Goal: Task Accomplishment & Management: Manage account settings

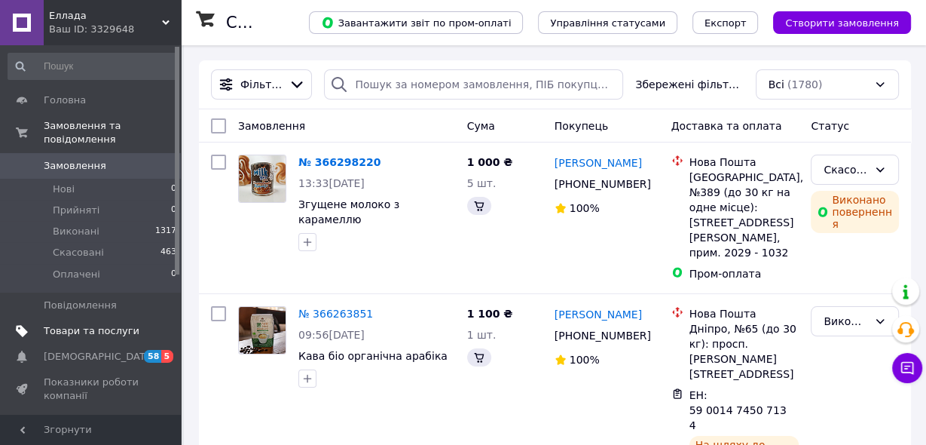
click at [99, 324] on span "Товари та послуги" at bounding box center [92, 331] width 96 height 14
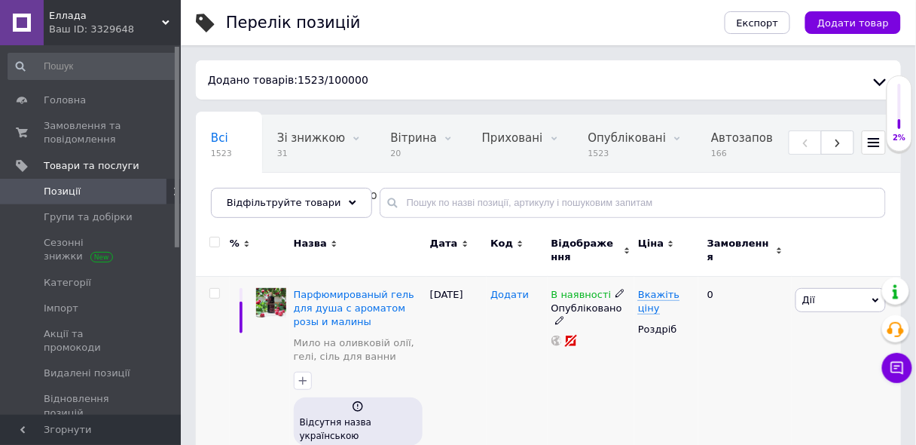
click at [509, 296] on span "Додати" at bounding box center [510, 295] width 38 height 12
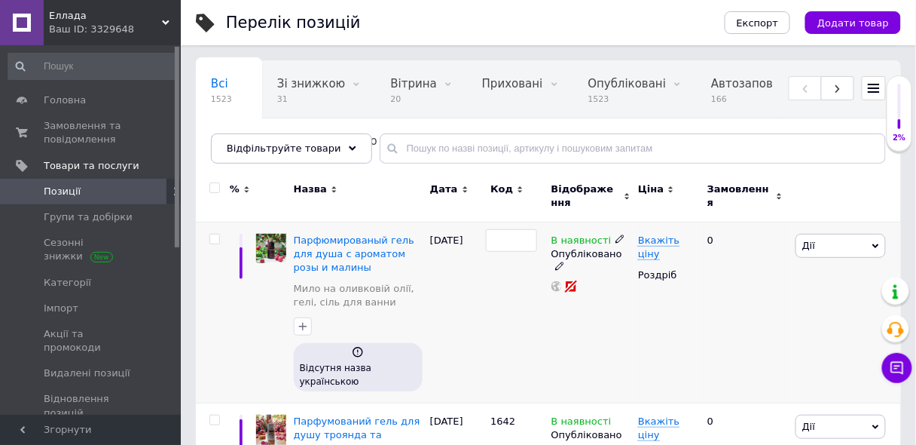
scroll to position [60, 0]
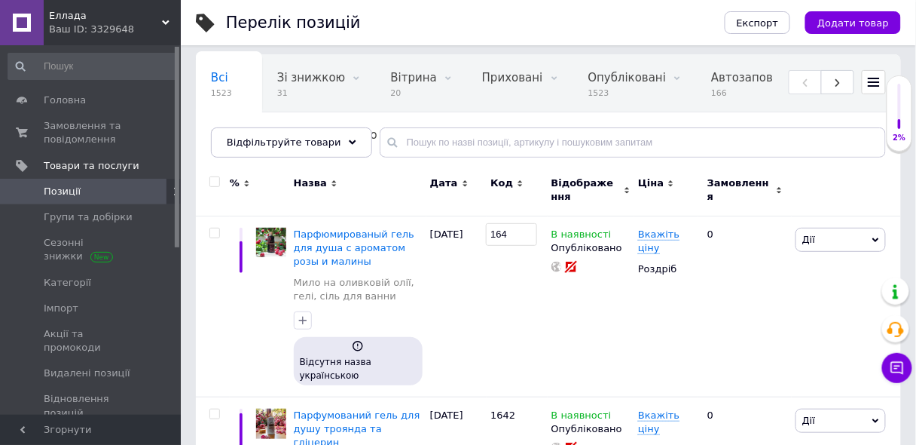
type input "1643"
click at [272, 240] on img at bounding box center [271, 243] width 30 height 30
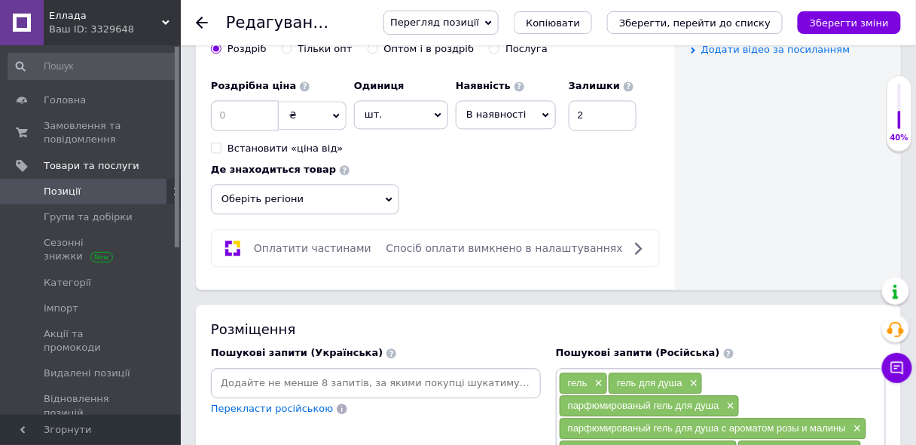
scroll to position [833, 0]
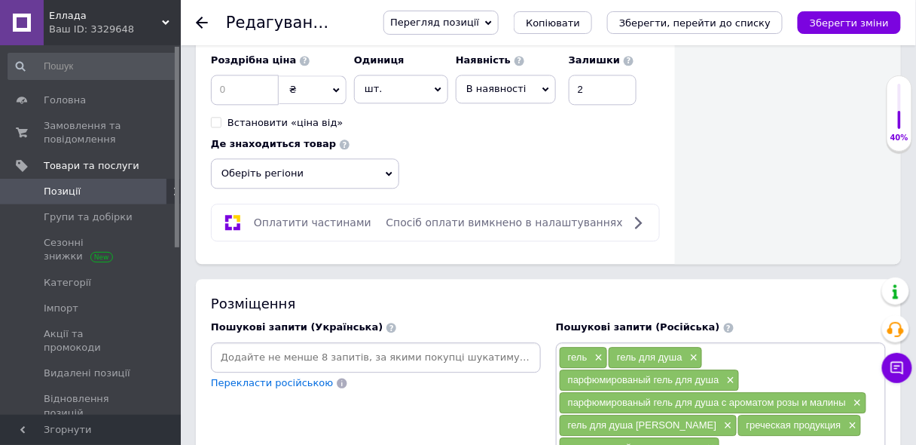
click at [387, 172] on icon at bounding box center [389, 174] width 7 height 5
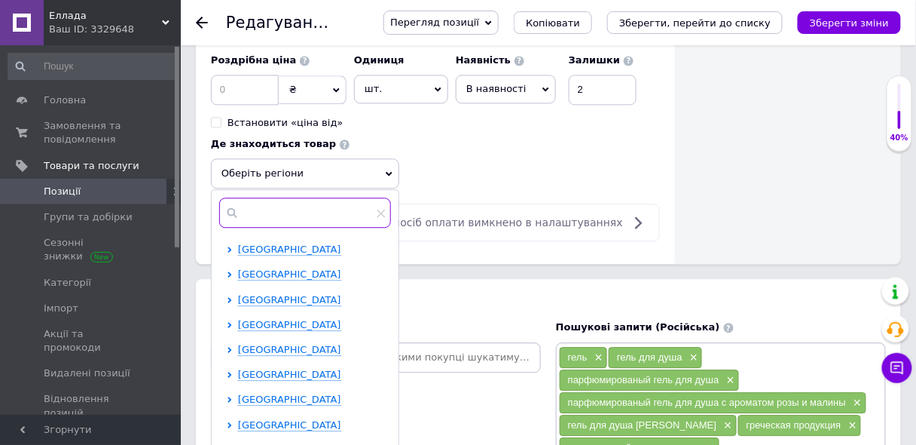
click at [280, 197] on input "text" at bounding box center [305, 212] width 172 height 30
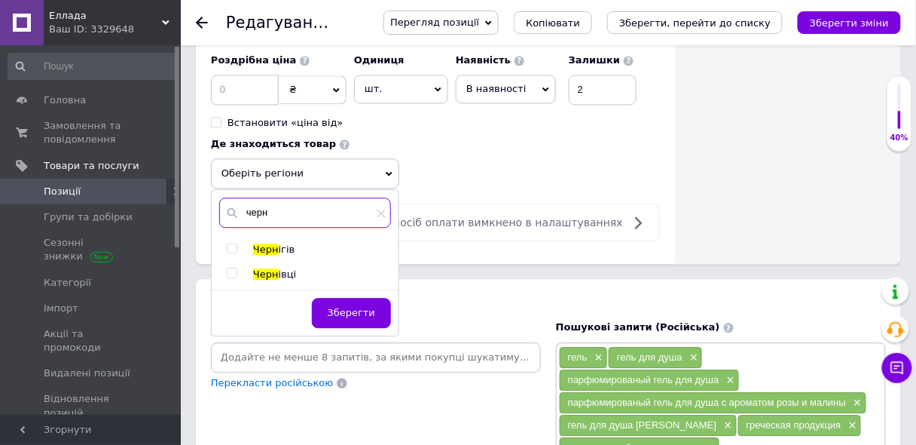
type input "черн"
click at [229, 268] on input "checkbox" at bounding box center [232, 273] width 10 height 10
checkbox input "true"
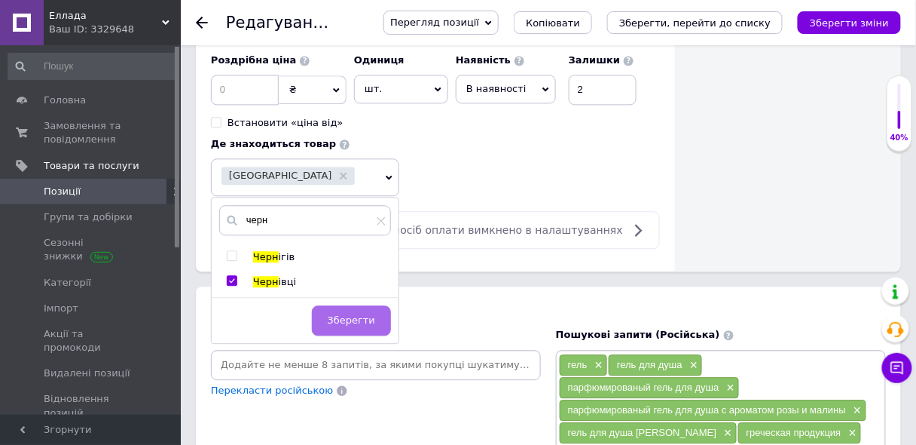
click at [356, 314] on span "Зберегти" at bounding box center [351, 319] width 47 height 11
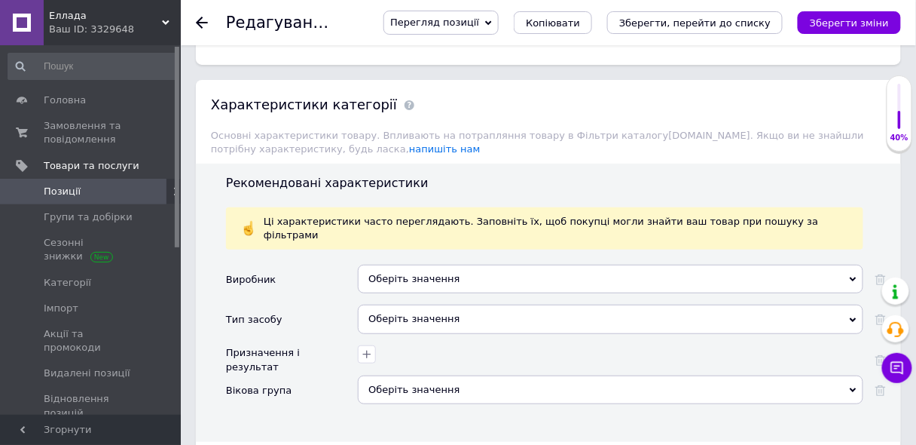
scroll to position [1502, 0]
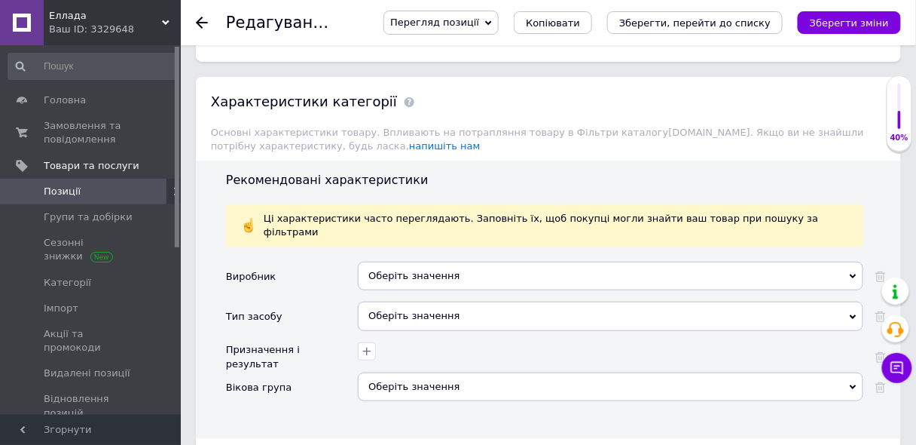
drag, startPoint x: 487, startPoint y: 191, endPoint x: 560, endPoint y: 268, distance: 106.1
click at [489, 261] on div "Оберіть значення" at bounding box center [611, 275] width 506 height 29
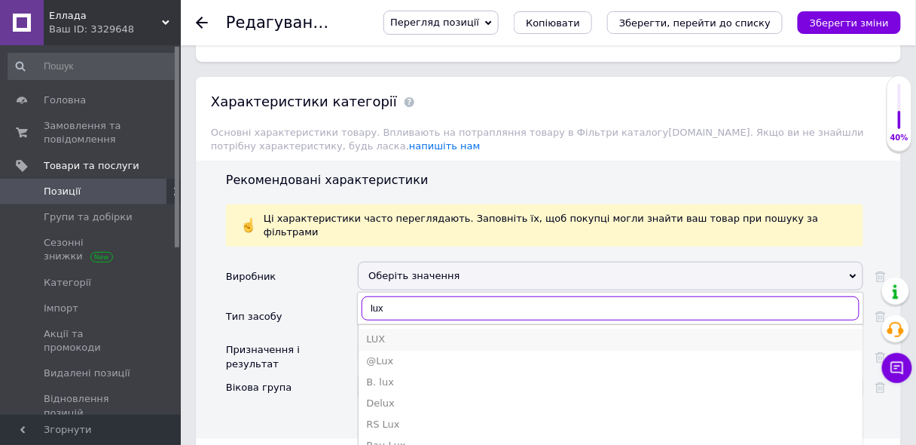
type input "lux"
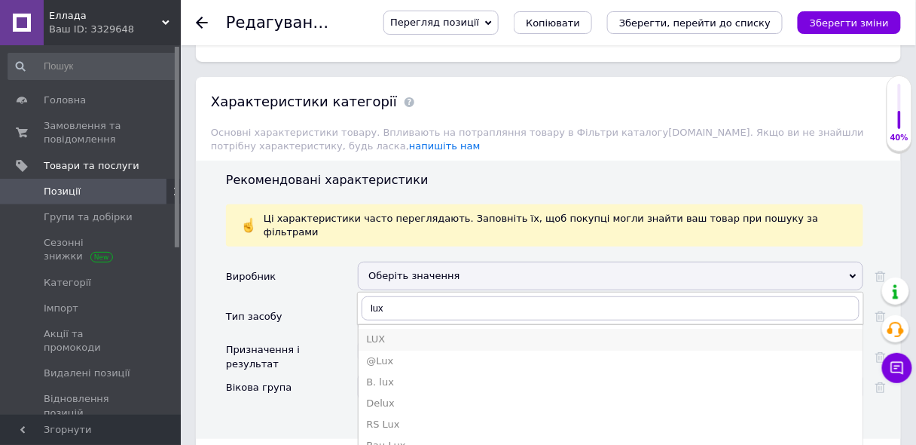
click at [381, 332] on div "LUX" at bounding box center [610, 339] width 489 height 14
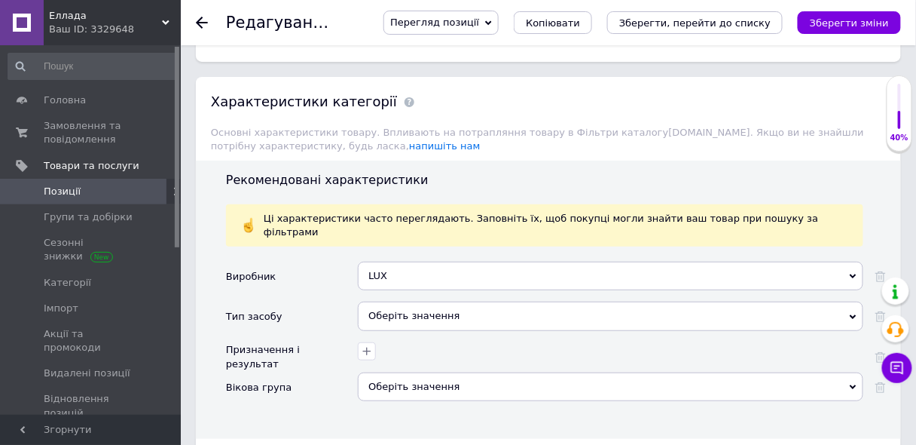
click at [404, 301] on div "Оберіть значення" at bounding box center [611, 315] width 506 height 29
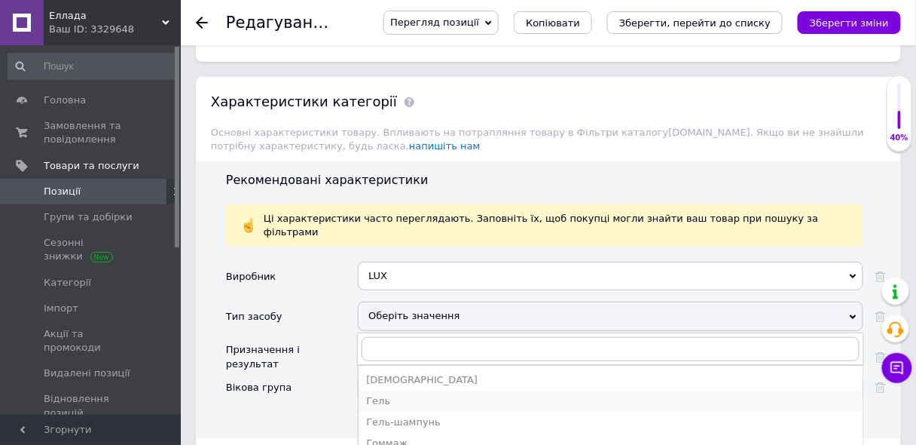
click at [381, 394] on div "Гель" at bounding box center [610, 401] width 489 height 14
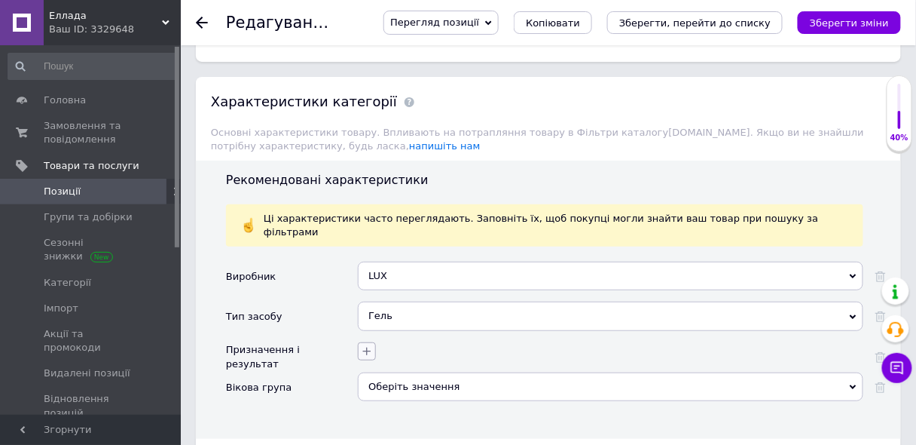
click at [365, 347] on icon "button" at bounding box center [367, 351] width 8 height 8
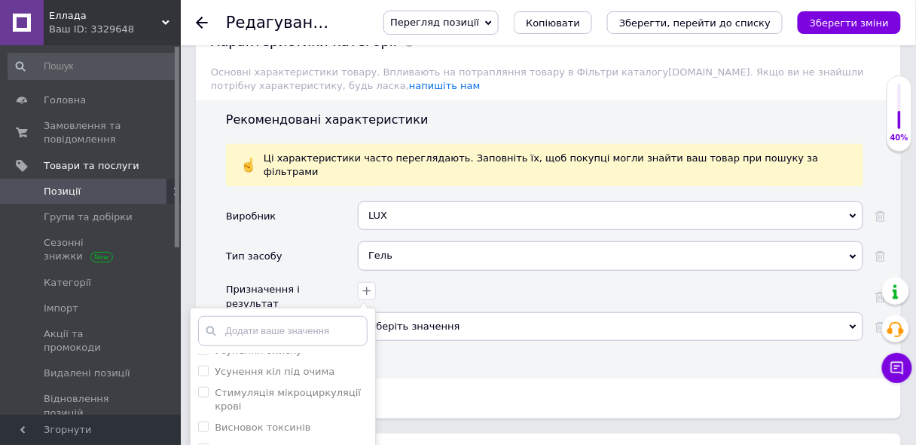
scroll to position [435, 0]
checkbox input "true"
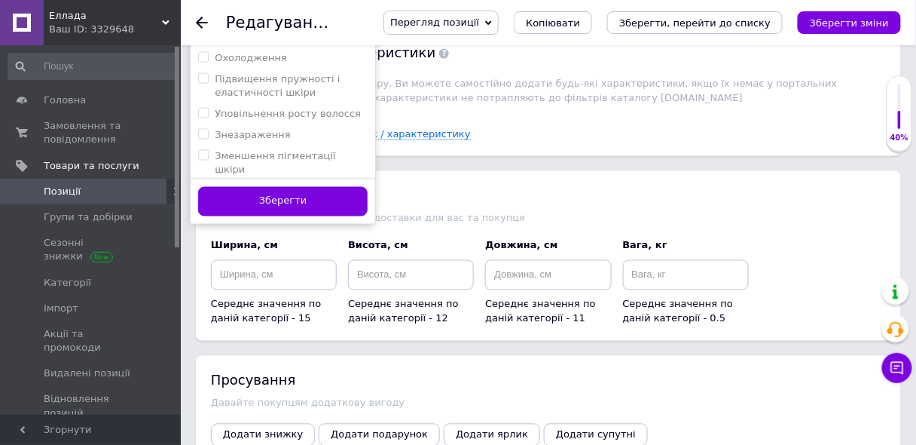
scroll to position [1984, 0]
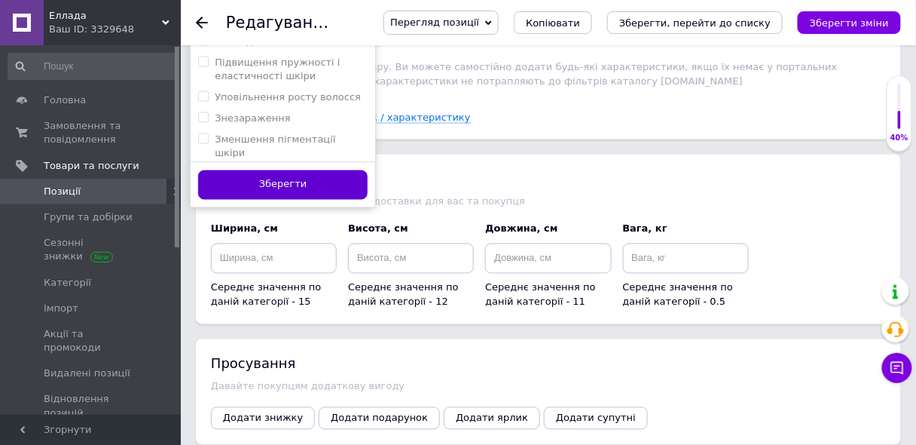
click at [344, 170] on button "Зберегти" at bounding box center [283, 184] width 170 height 29
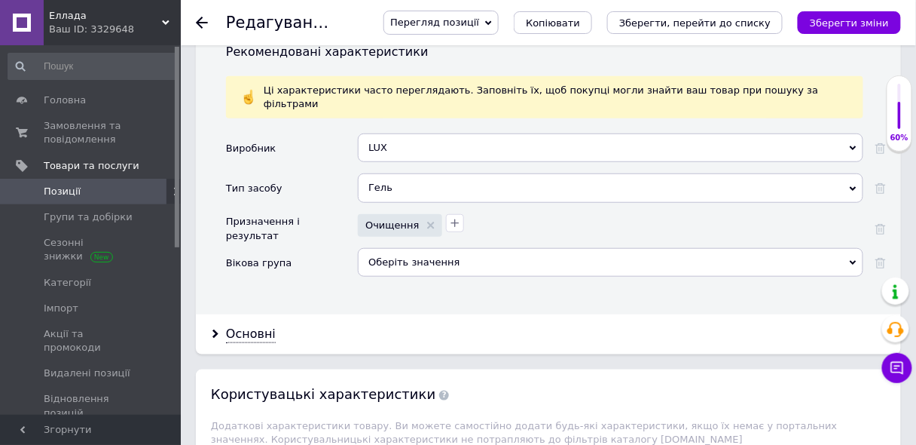
scroll to position [1593, 0]
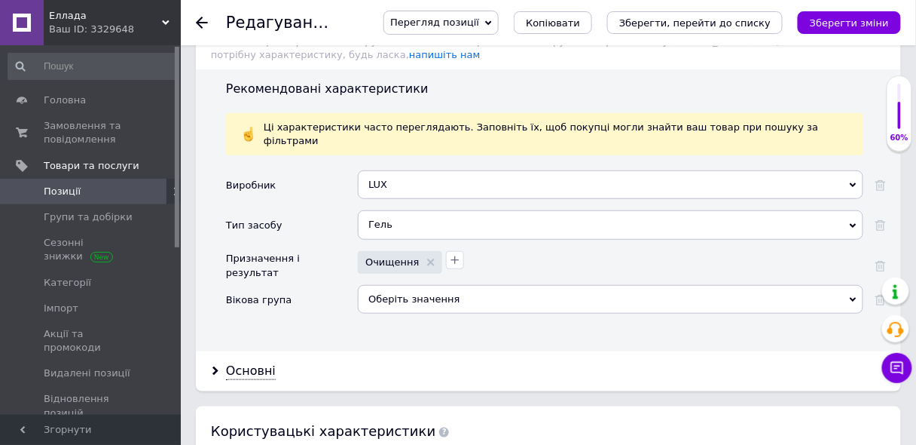
click at [410, 285] on div "Оберіть значення" at bounding box center [611, 299] width 506 height 29
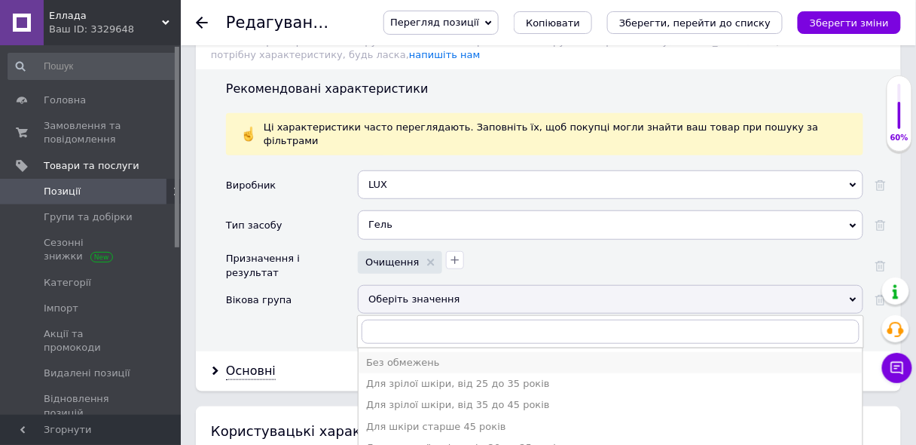
click at [374, 356] on div "Без обмежень" at bounding box center [610, 363] width 489 height 14
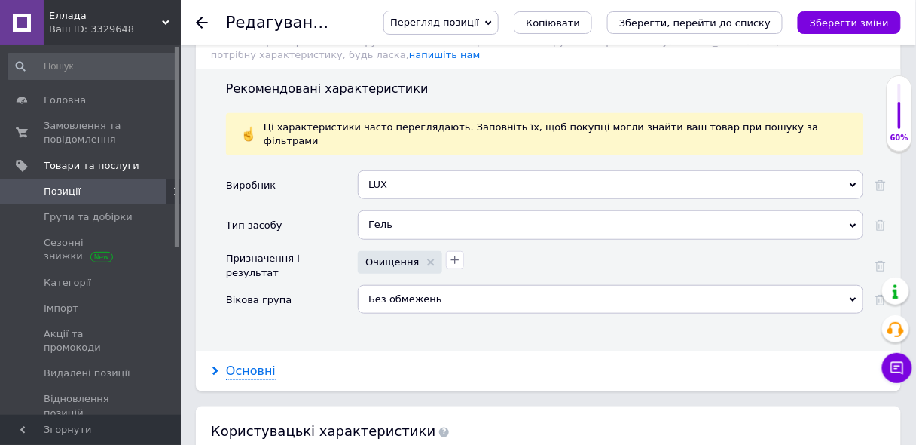
click at [254, 362] on div "Основні" at bounding box center [251, 370] width 50 height 17
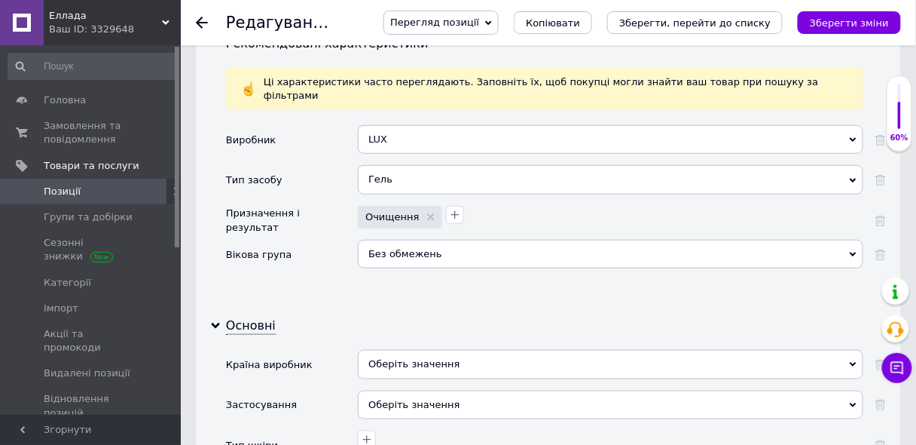
scroll to position [1653, 0]
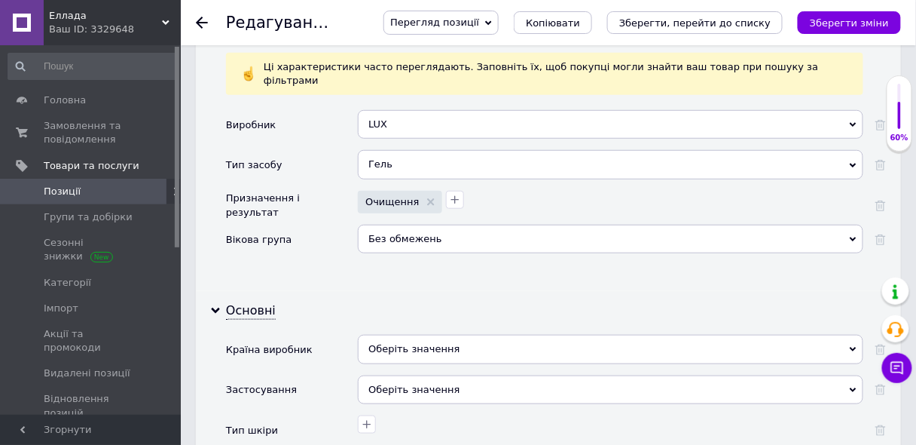
click at [387, 335] on div "Оберіть значення" at bounding box center [611, 349] width 506 height 29
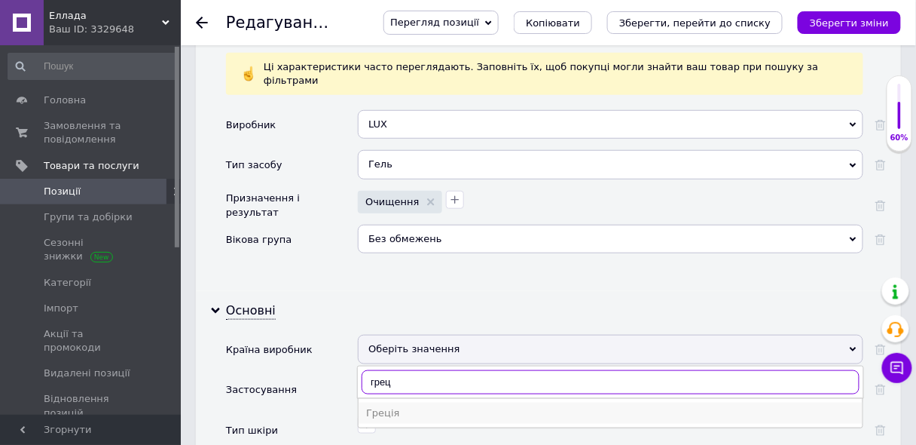
type input "грец"
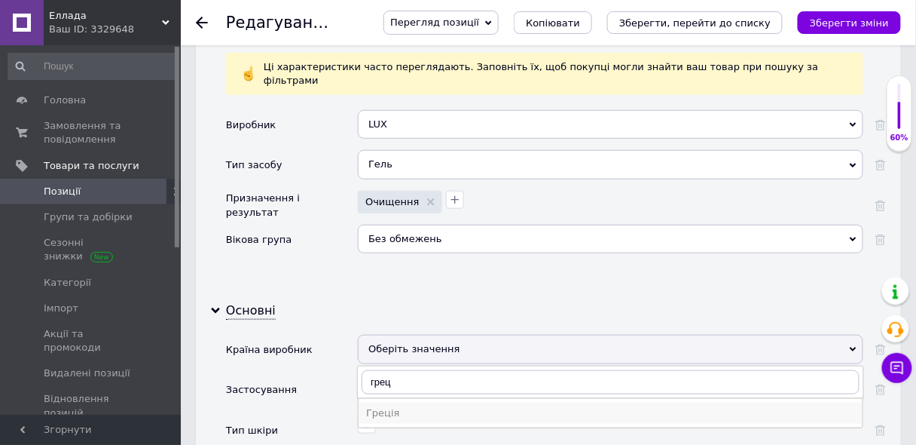
click at [387, 406] on div "Греція" at bounding box center [610, 413] width 489 height 14
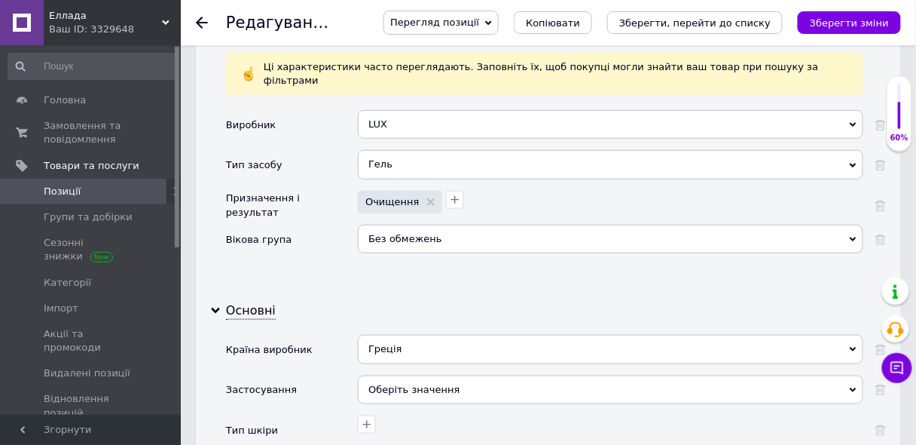
click at [375, 375] on div "Оберіть значення" at bounding box center [611, 389] width 506 height 29
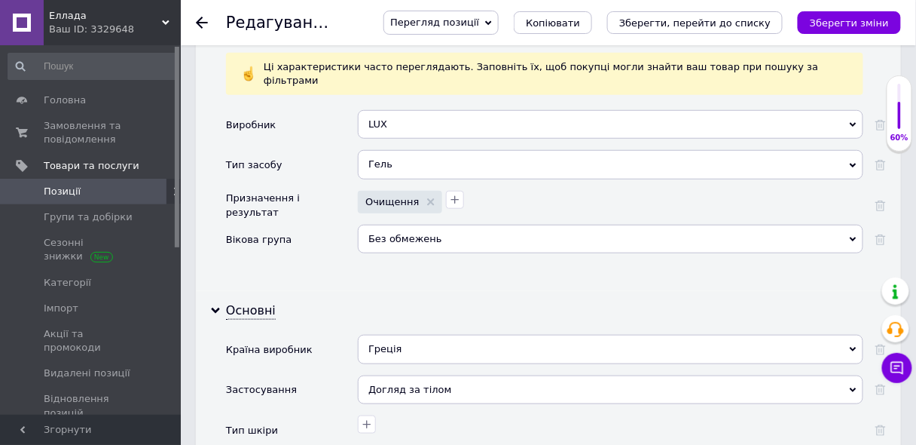
scroll to position [1714, 0]
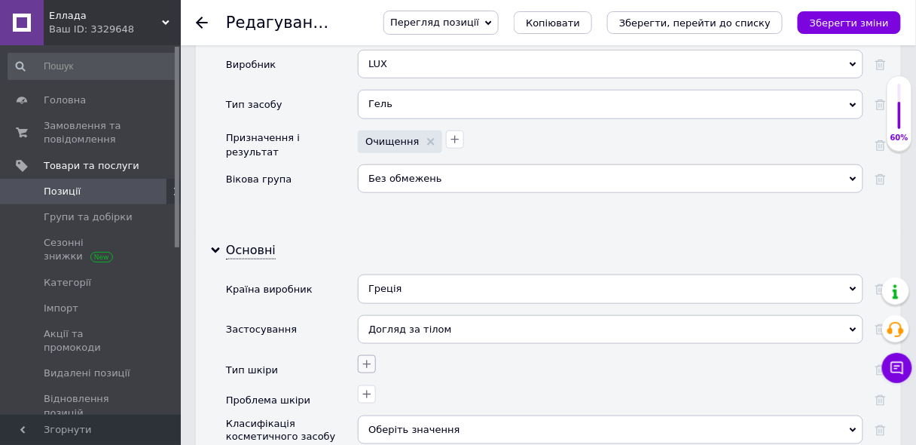
click at [368, 358] on icon "button" at bounding box center [367, 364] width 12 height 12
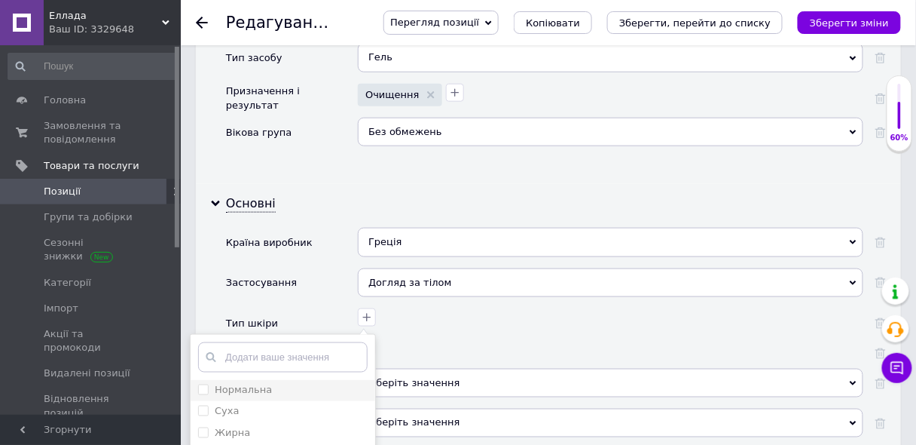
scroll to position [1774, 0]
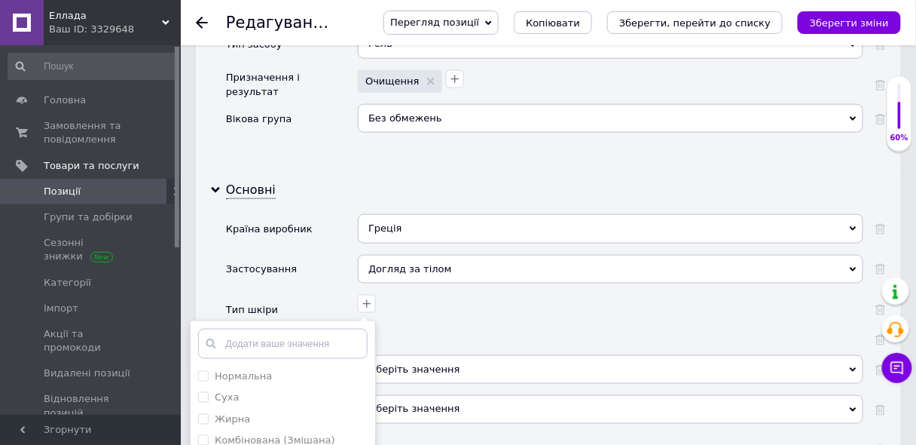
checkbox шкіри "true"
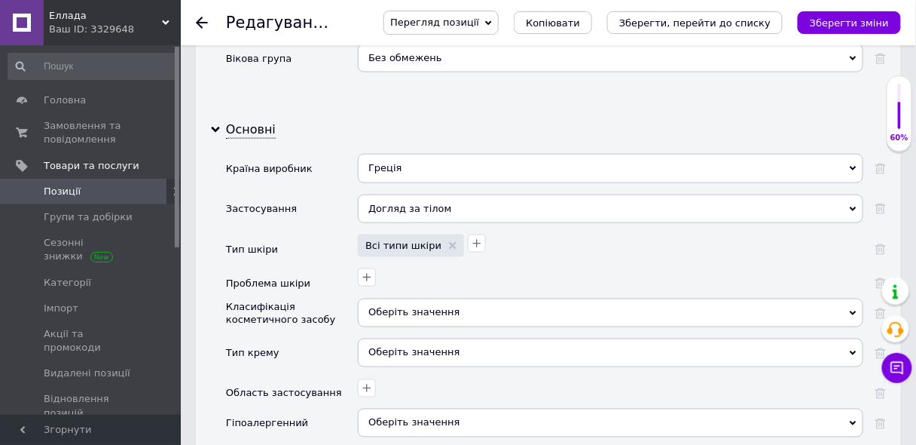
click at [402, 298] on div "Оберіть значення" at bounding box center [611, 312] width 506 height 29
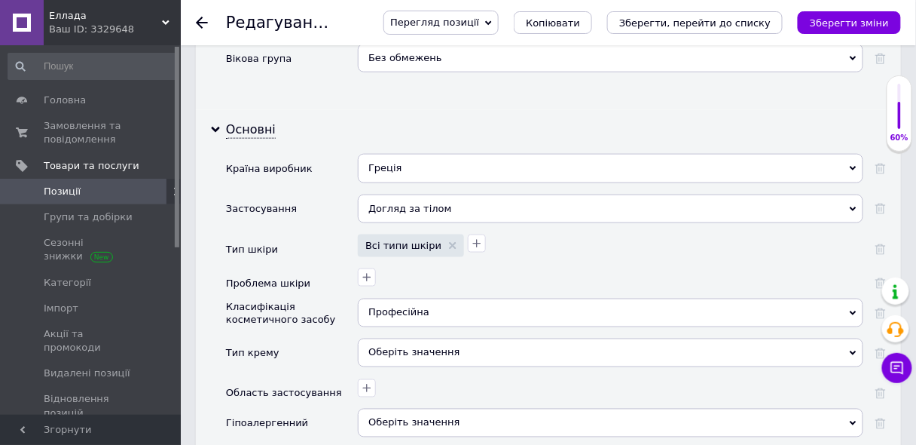
click at [384, 338] on div "Оберіть значення" at bounding box center [611, 352] width 506 height 29
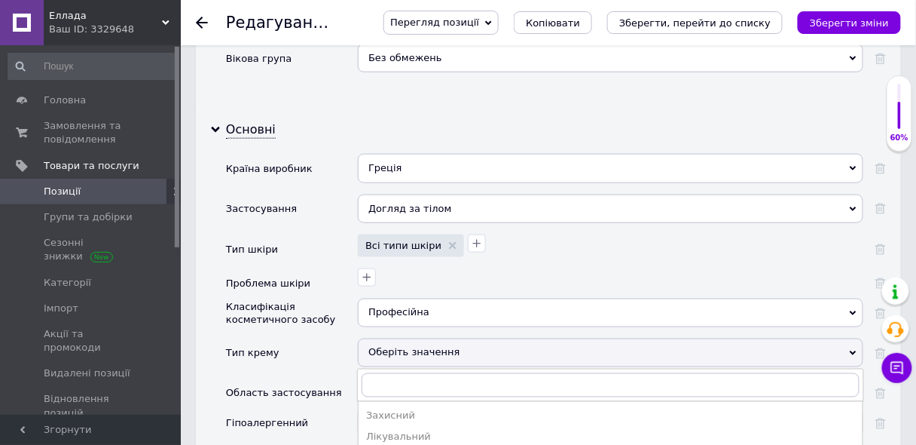
click at [323, 338] on div "Тип крему" at bounding box center [292, 358] width 132 height 40
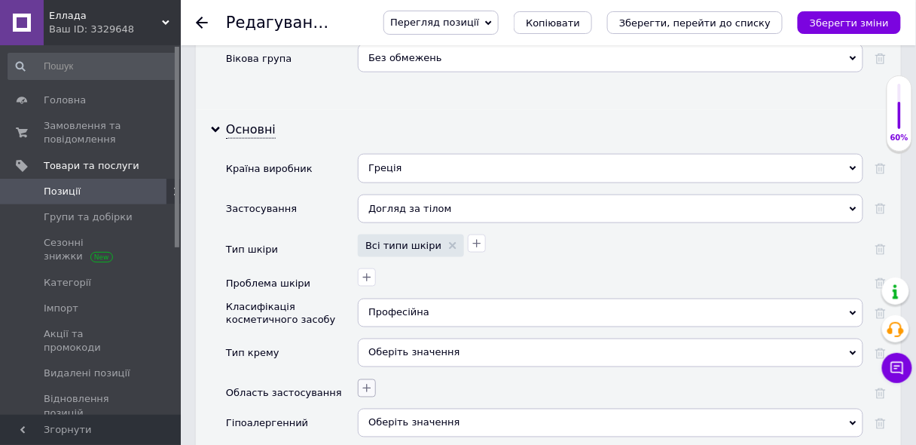
click at [362, 382] on icon "button" at bounding box center [367, 388] width 12 height 12
checkbox input "true"
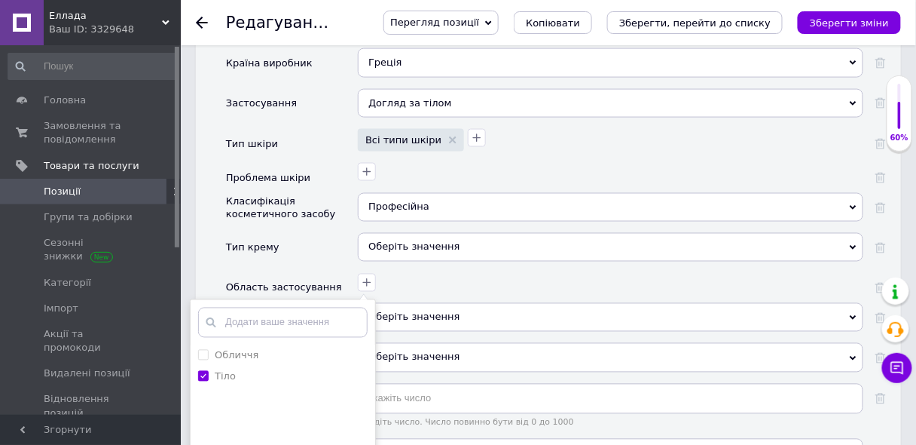
scroll to position [1955, 0]
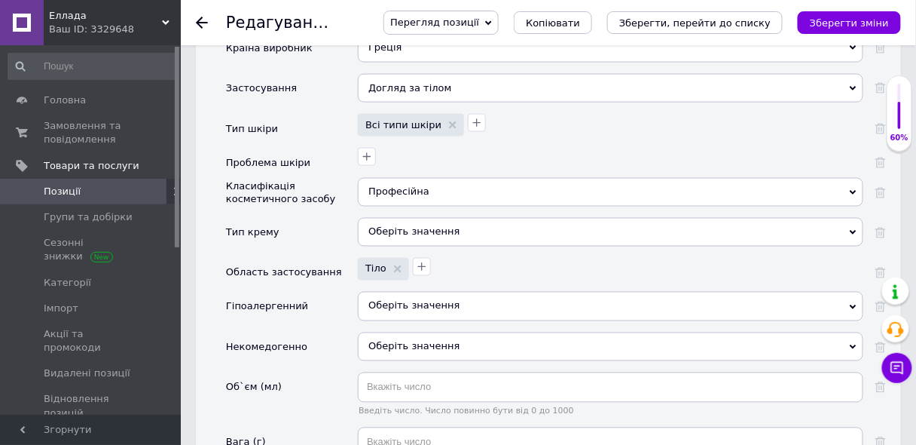
click at [396, 300] on span "Оберіть значення" at bounding box center [414, 305] width 91 height 11
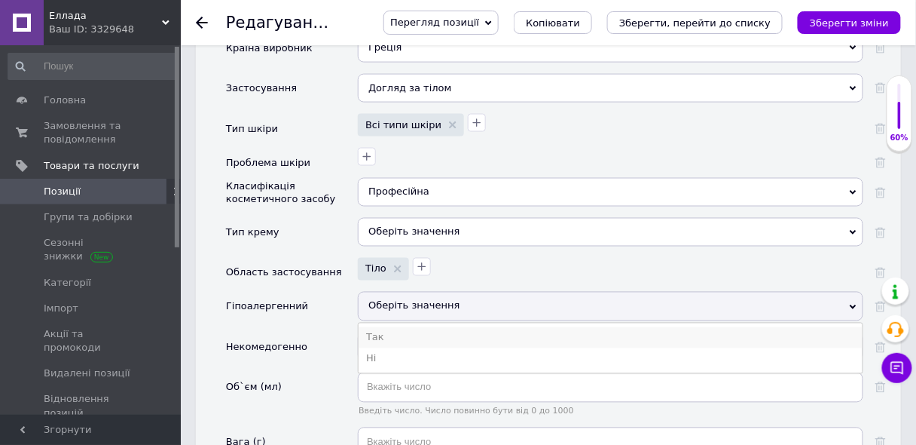
click at [378, 327] on li "Так" at bounding box center [611, 337] width 504 height 21
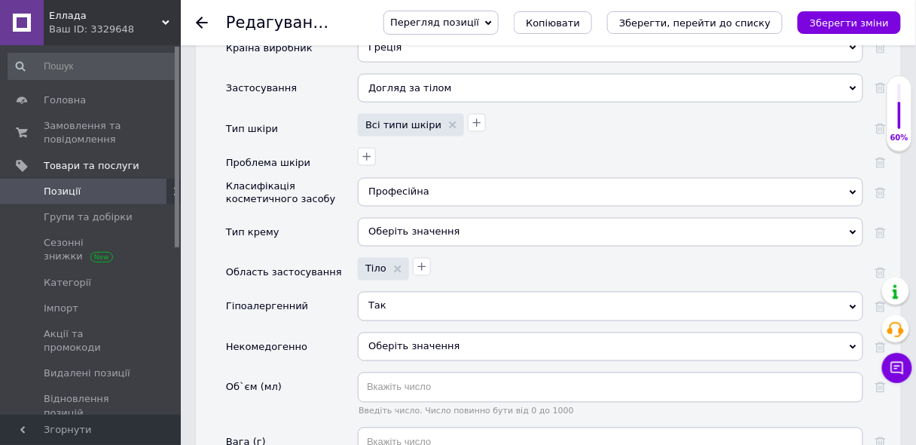
click at [425, 341] on span "Оберіть значення" at bounding box center [414, 346] width 91 height 11
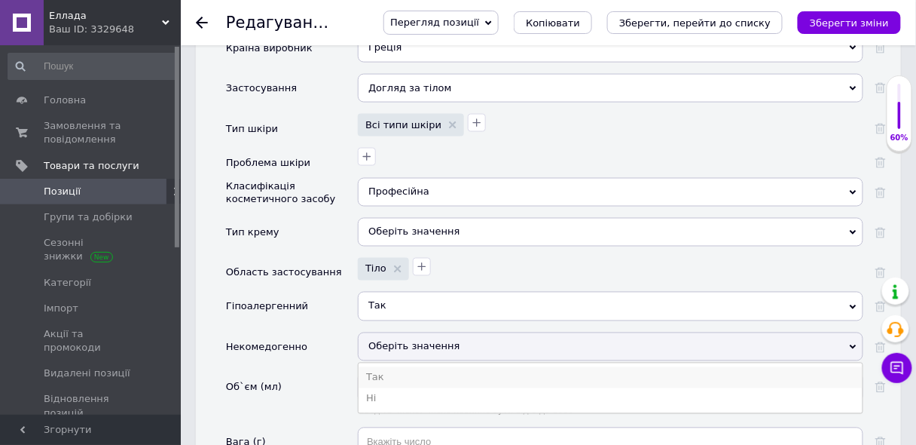
click at [378, 367] on li "Так" at bounding box center [611, 377] width 504 height 21
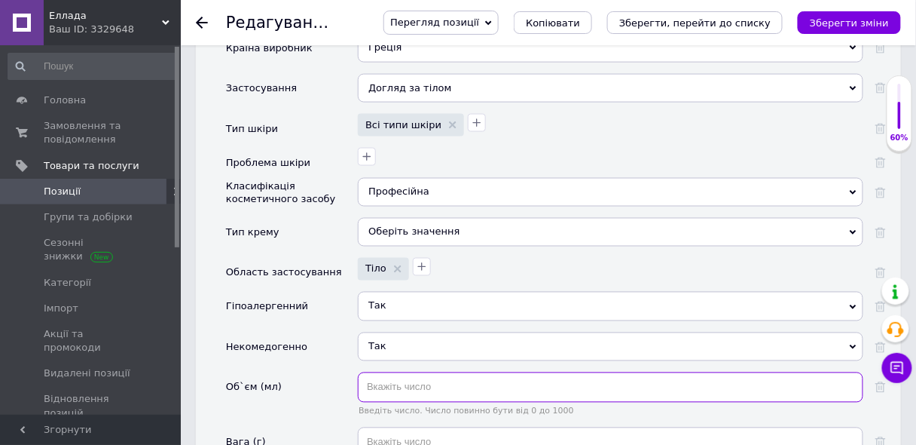
click at [390, 372] on input "text" at bounding box center [611, 387] width 506 height 30
type input "0.560"
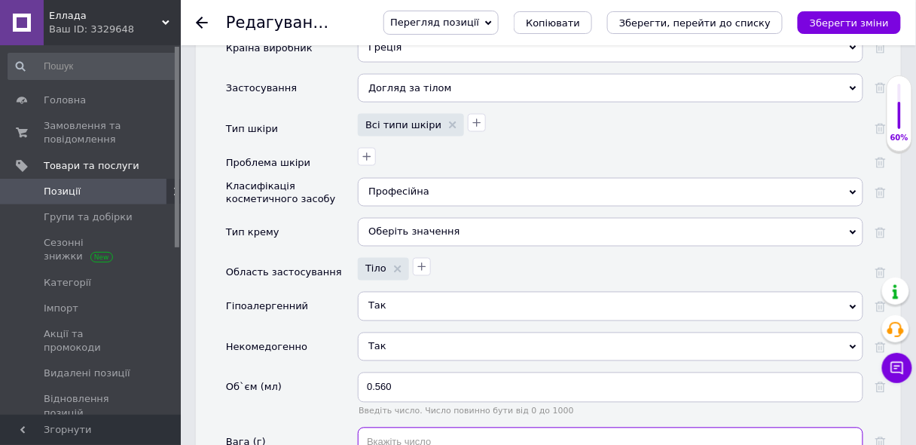
click at [373, 427] on input "text" at bounding box center [611, 442] width 506 height 30
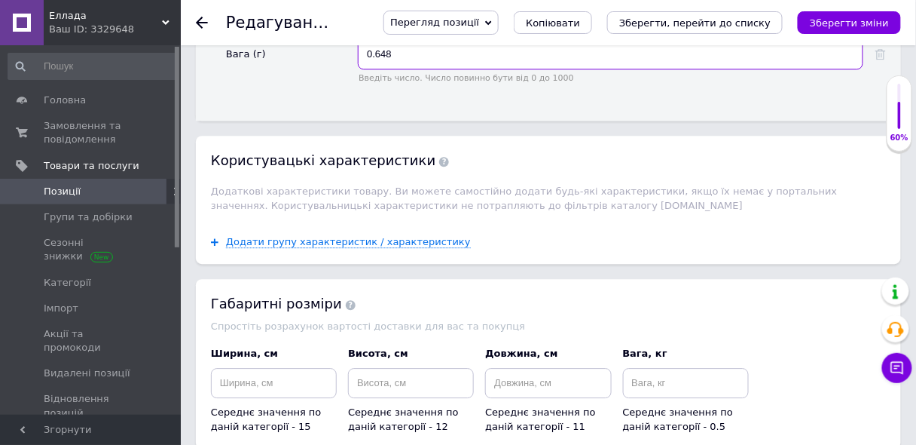
scroll to position [2524, 0]
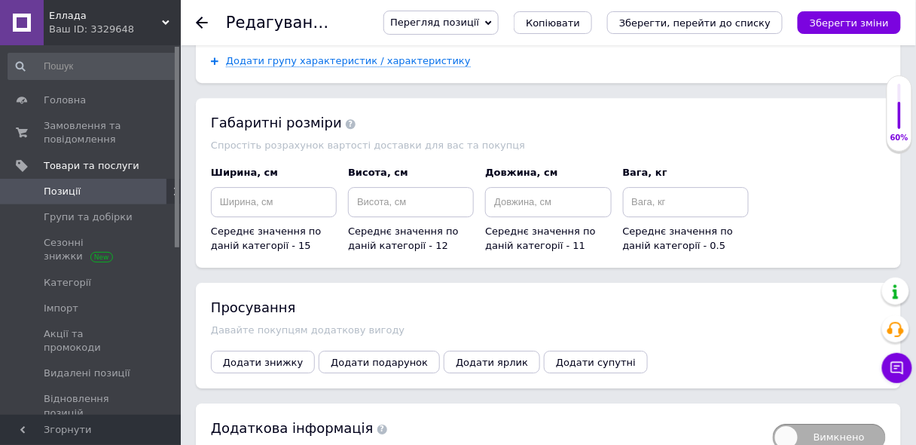
type input "0.648"
click at [326, 418] on div "Додаткова інформація" at bounding box center [484, 427] width 547 height 19
type input "Парфумований гель для душу з ароматом троянди та малини"
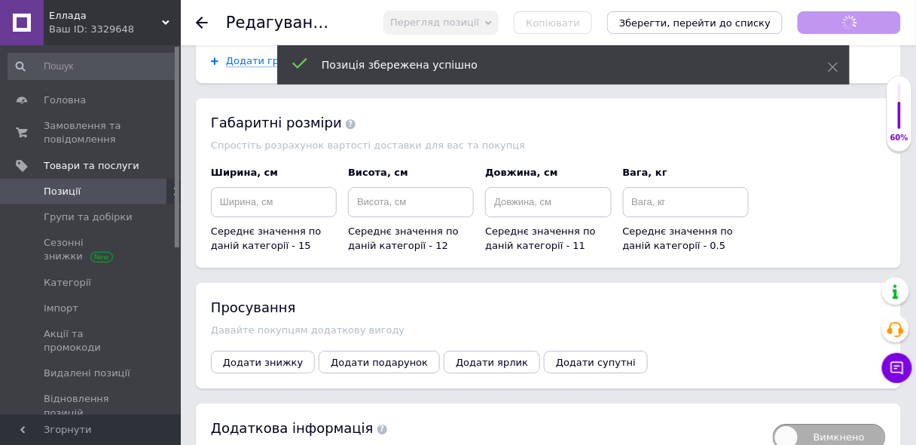
type input "0.56"
click at [870, 19] on icon "Зберегти зміни" at bounding box center [849, 22] width 79 height 11
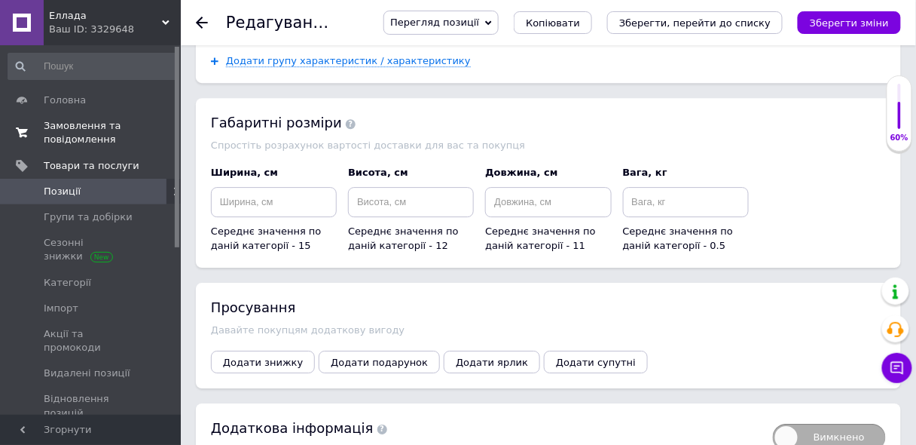
click at [126, 131] on span "Замовлення та повідомлення" at bounding box center [92, 132] width 96 height 27
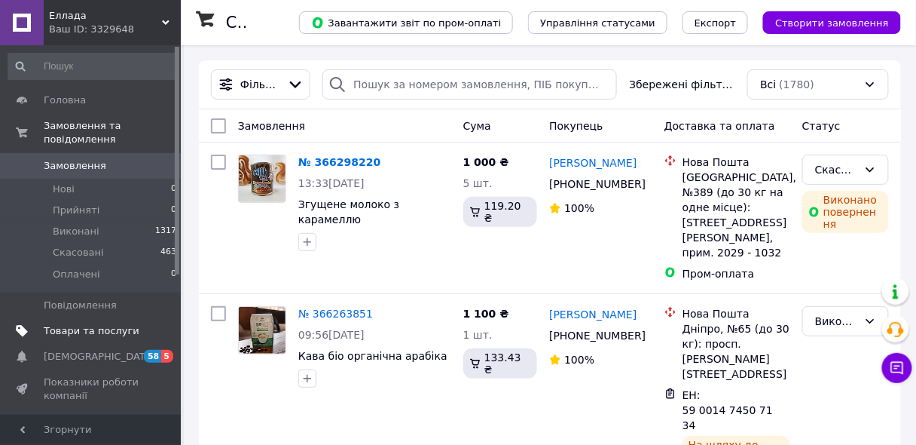
click at [85, 324] on span "Товари та послуги" at bounding box center [92, 331] width 96 height 14
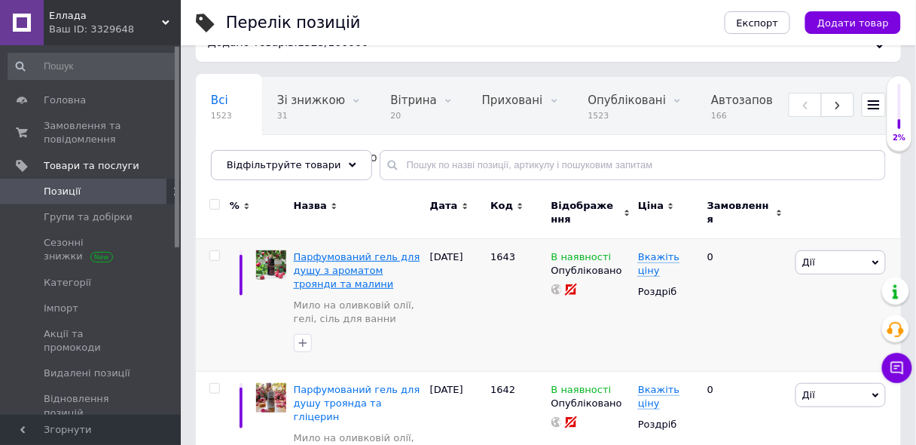
scroll to position [60, 0]
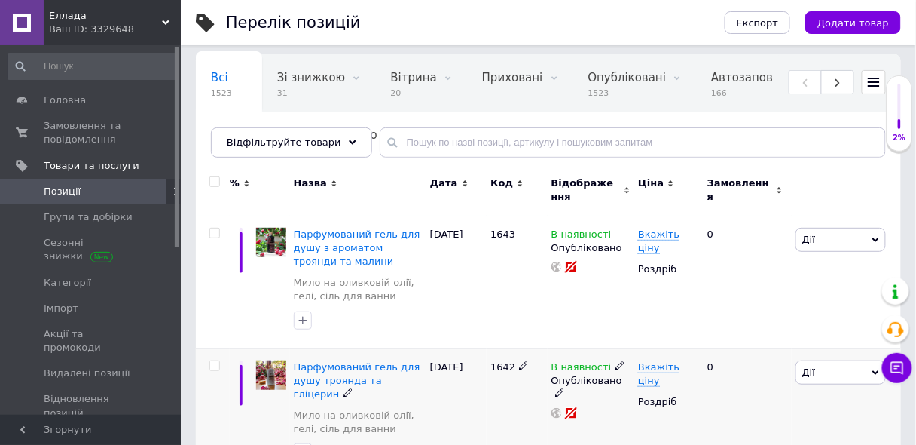
click at [280, 362] on img at bounding box center [271, 375] width 30 height 30
